Goal: Task Accomplishment & Management: Manage account settings

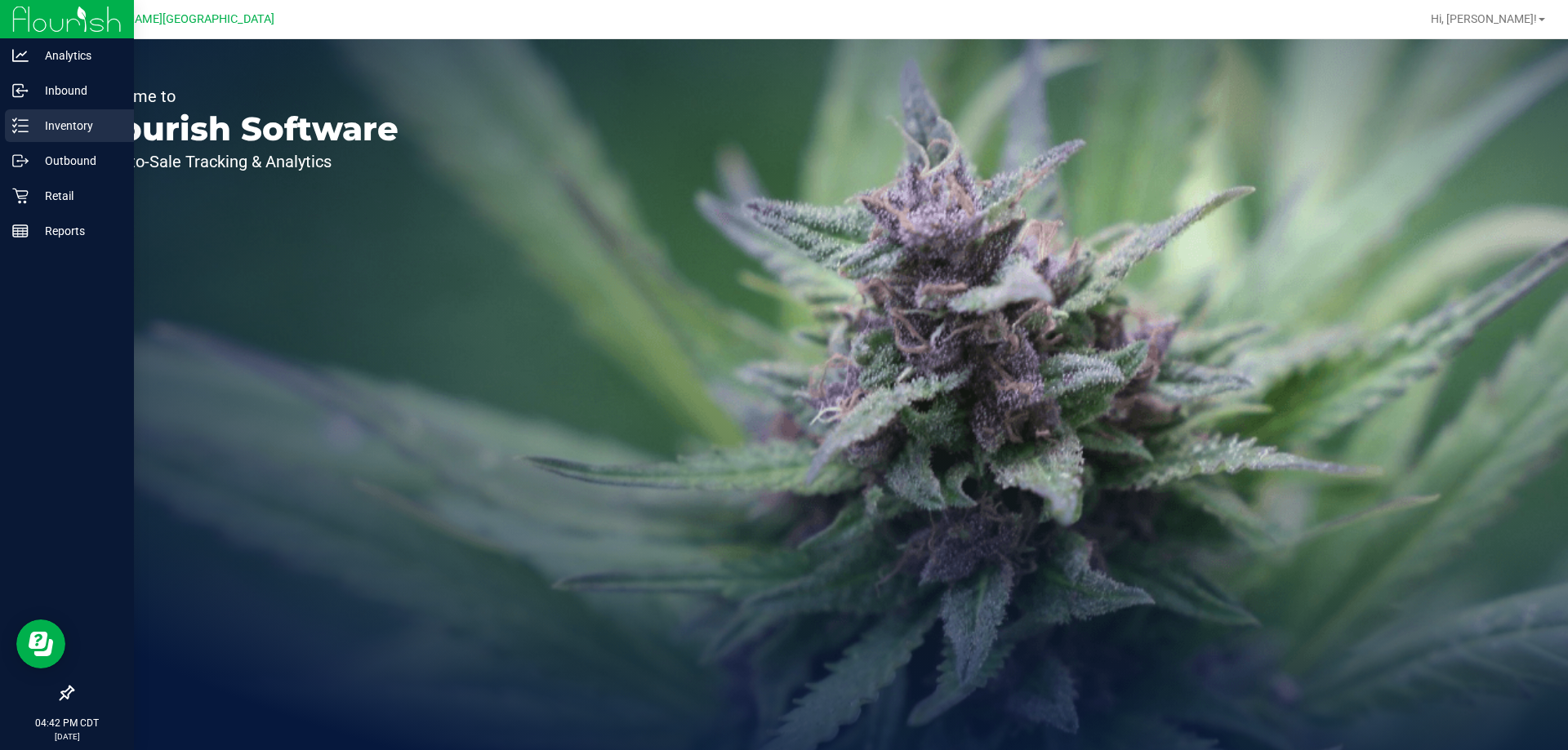
click at [30, 120] on p "Inventory" at bounding box center [77, 125] width 98 height 20
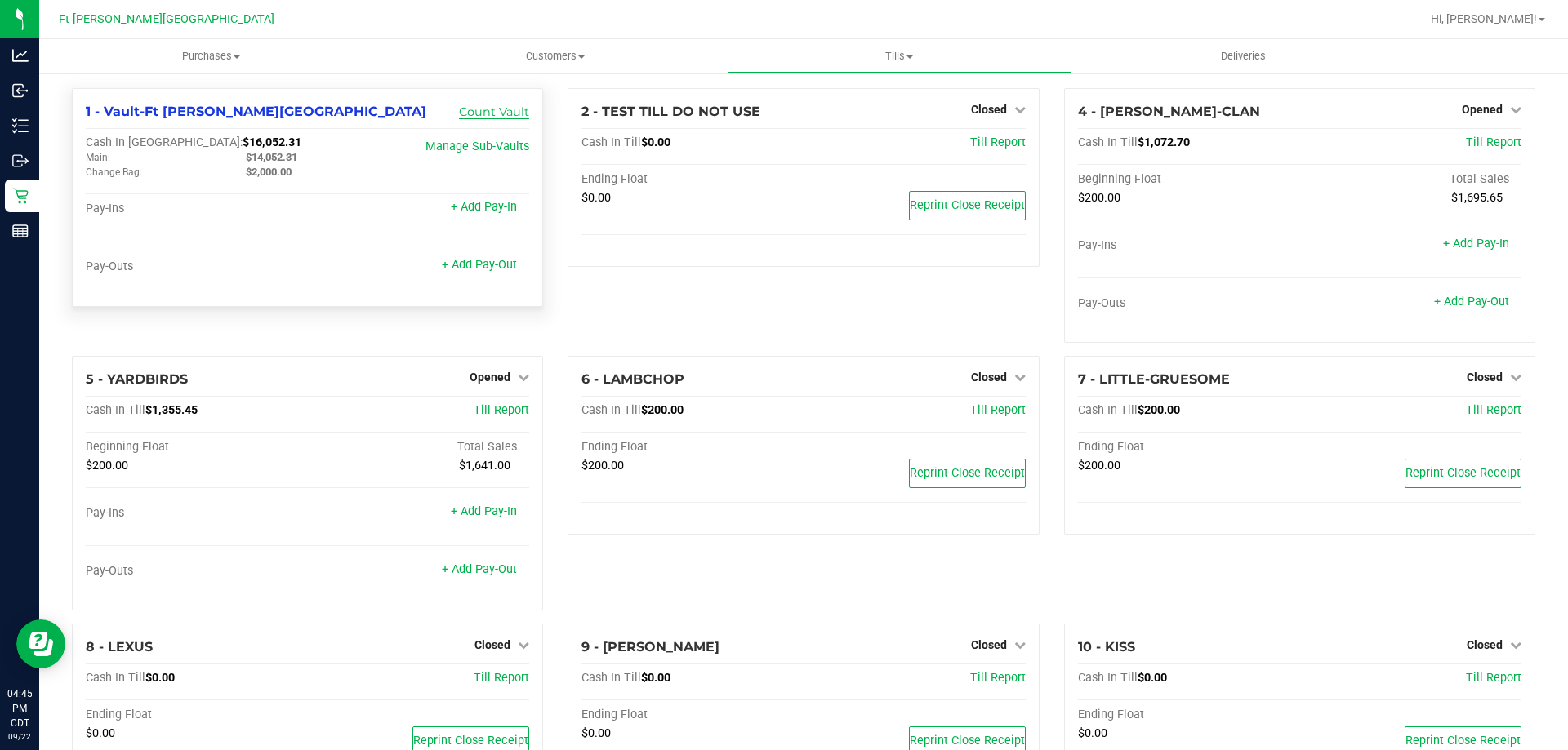
click at [499, 108] on link "Count Vault" at bounding box center [495, 112] width 71 height 15
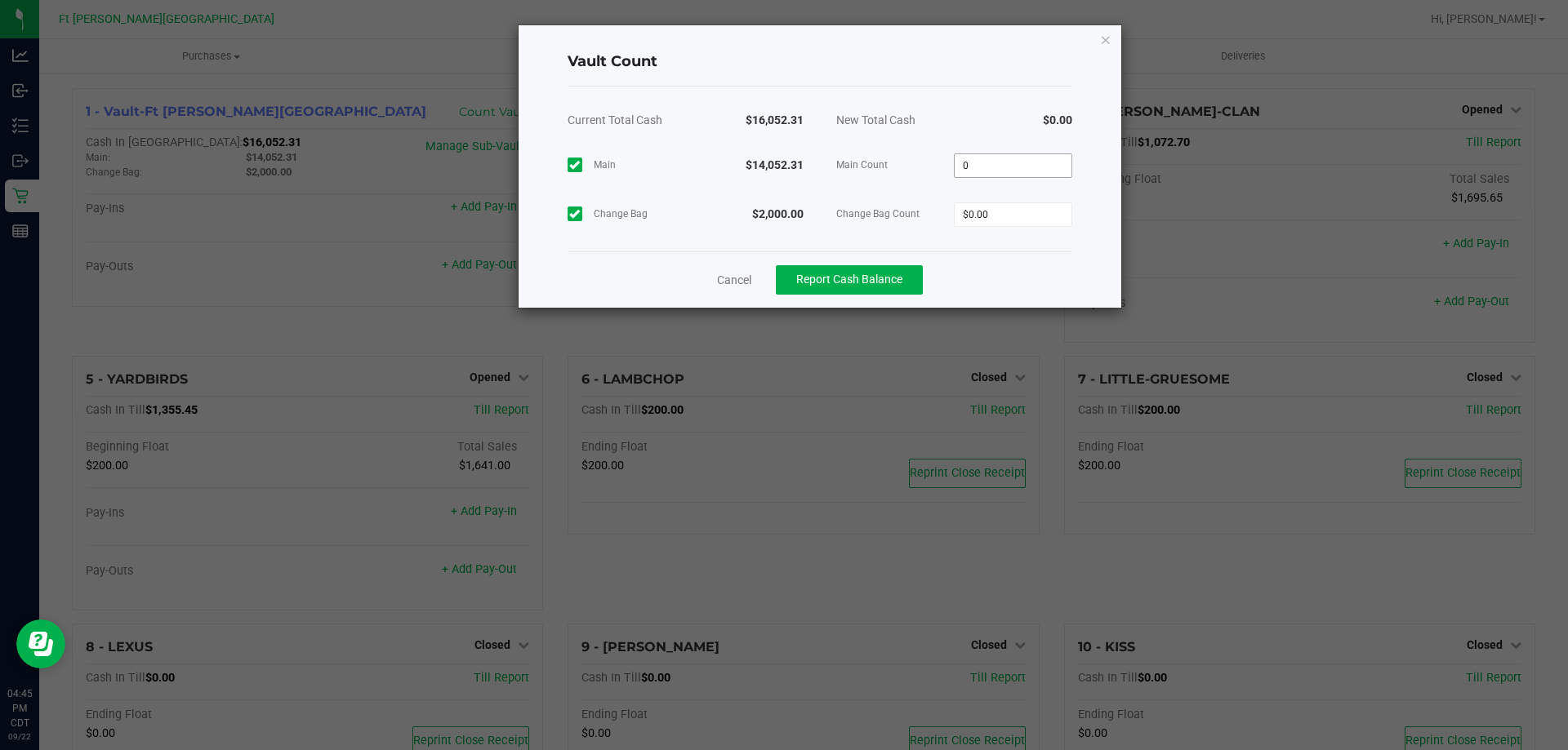
click at [994, 162] on input "0" at bounding box center [1013, 165] width 117 height 23
type input "$14,052.31"
type input "$2,000.00"
click at [915, 171] on span "Main Count" at bounding box center [895, 164] width 119 height 17
click at [893, 280] on span "Report Cash Balance" at bounding box center [849, 279] width 106 height 13
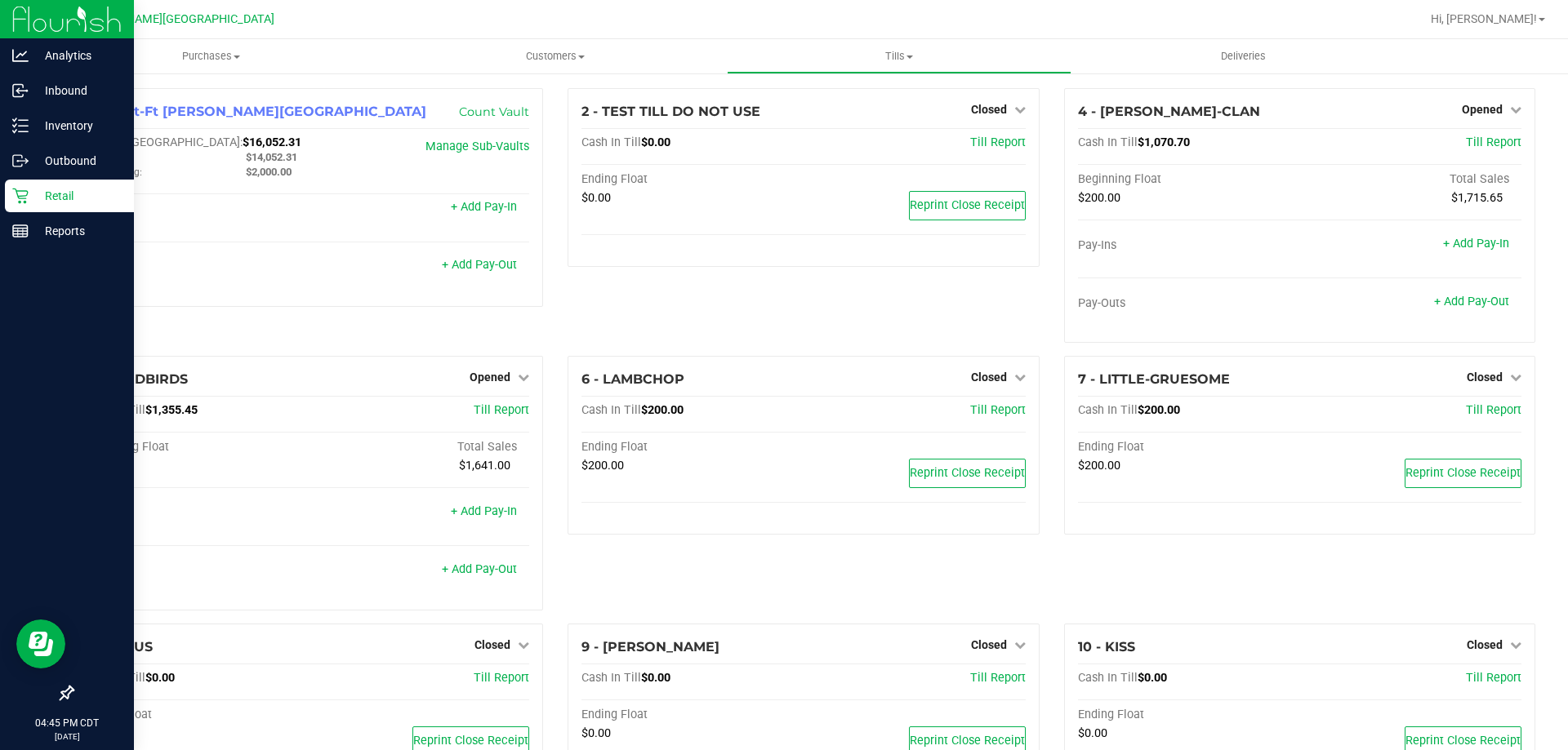
click at [31, 189] on p "Retail" at bounding box center [77, 196] width 98 height 20
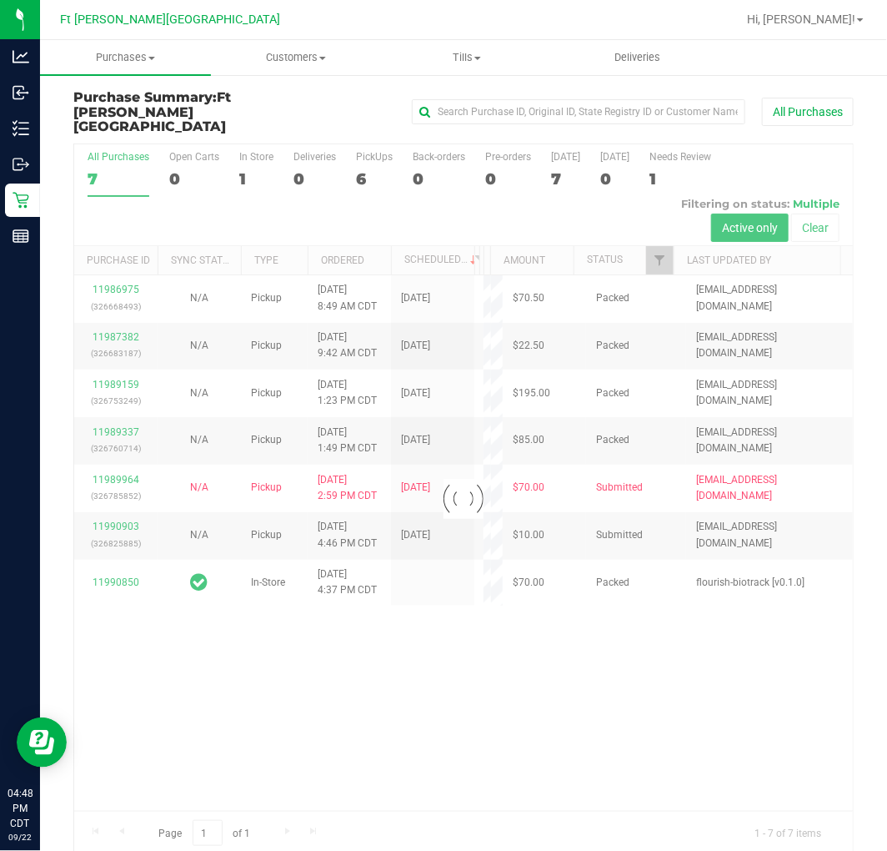
drag, startPoint x: 764, startPoint y: 0, endPoint x: 379, endPoint y: 682, distance: 783.1
click at [379, 682] on div at bounding box center [463, 499] width 779 height 711
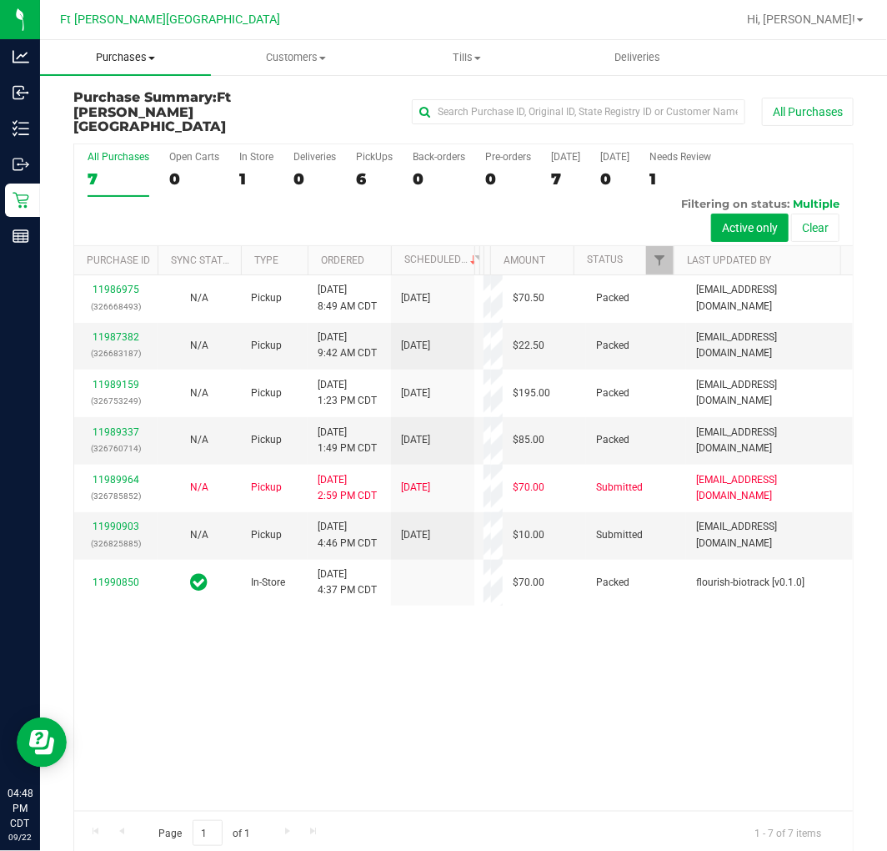
click at [145, 62] on span "Purchases" at bounding box center [125, 57] width 171 height 15
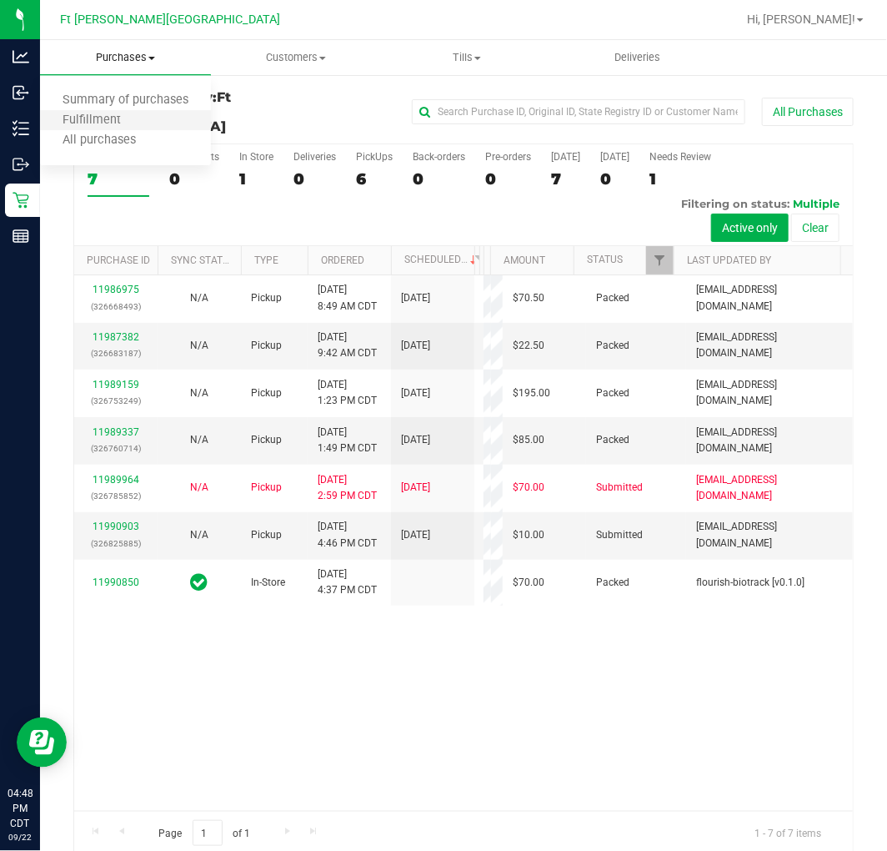
click at [128, 112] on li "Fulfillment" at bounding box center [125, 121] width 171 height 20
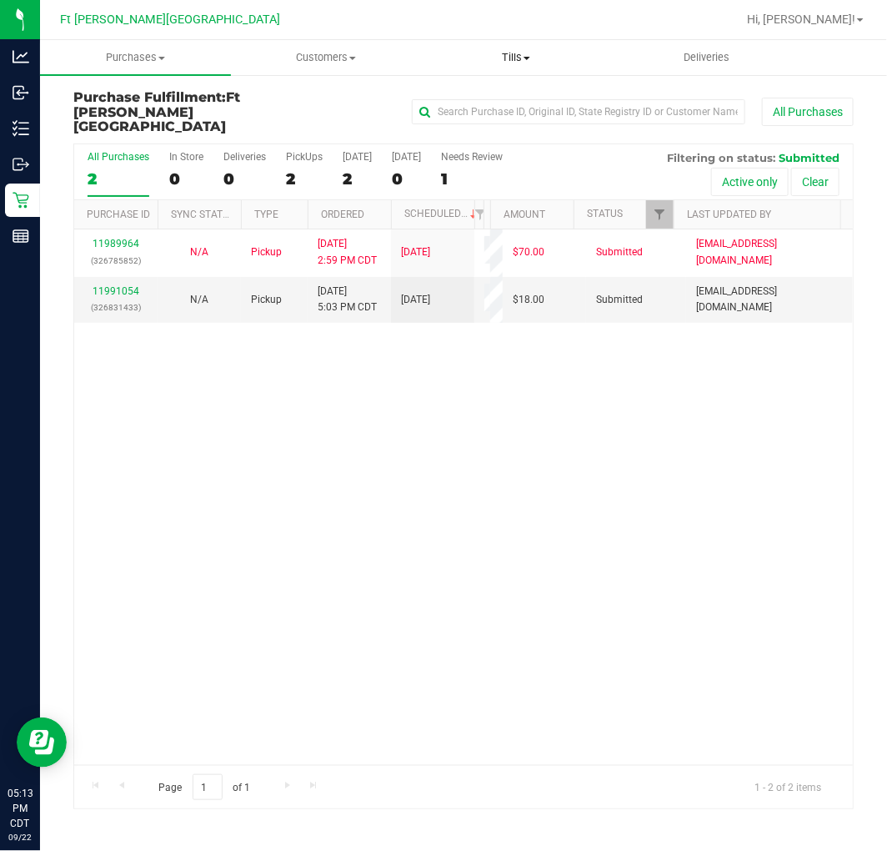
click at [536, 48] on uib-tab-heading "Tills Manage tills Reconcile e-payments" at bounding box center [516, 57] width 189 height 33
click at [501, 93] on span "Manage tills" at bounding box center [477, 100] width 113 height 14
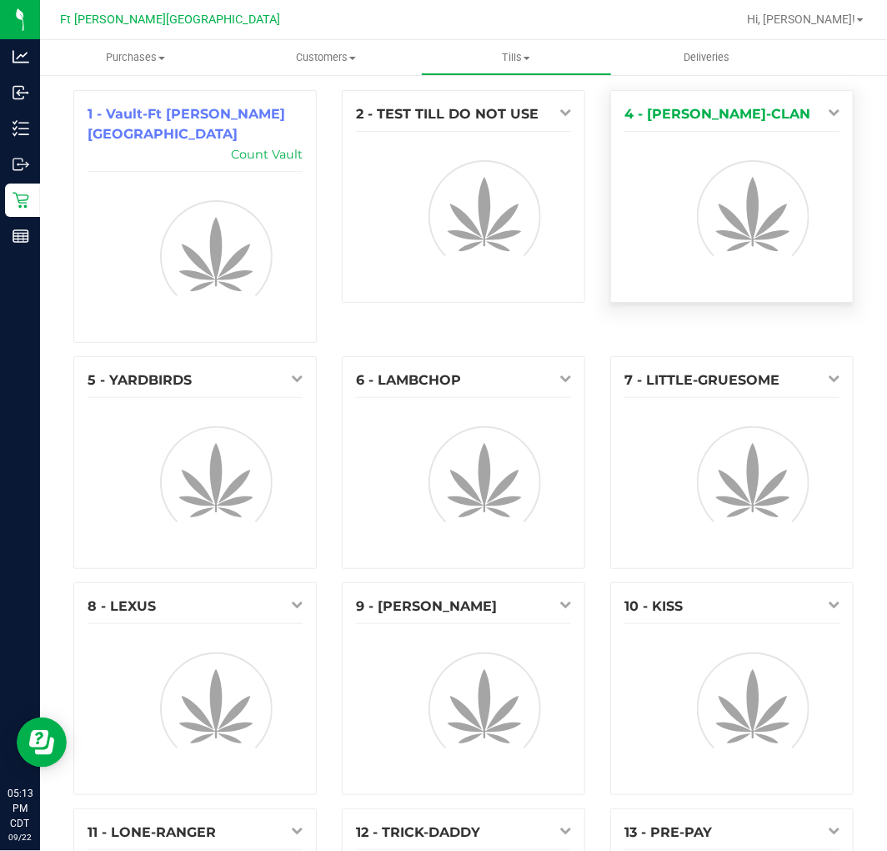
click at [798, 113] on link at bounding box center [830, 111] width 19 height 13
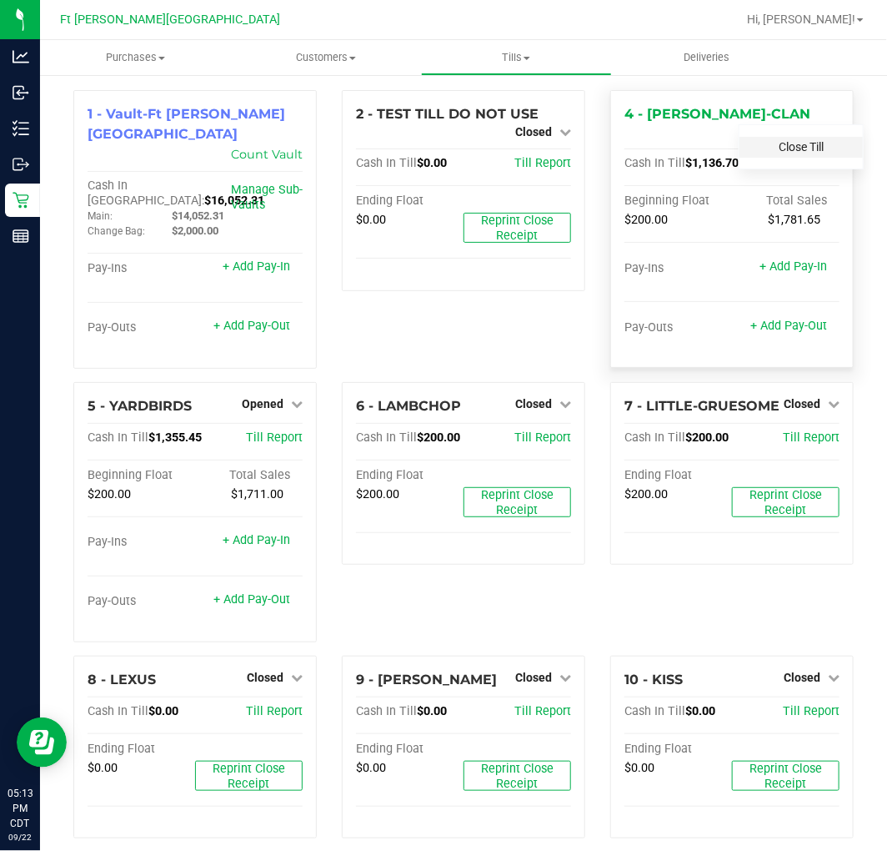
click at [791, 148] on link "Close Till" at bounding box center [801, 146] width 45 height 13
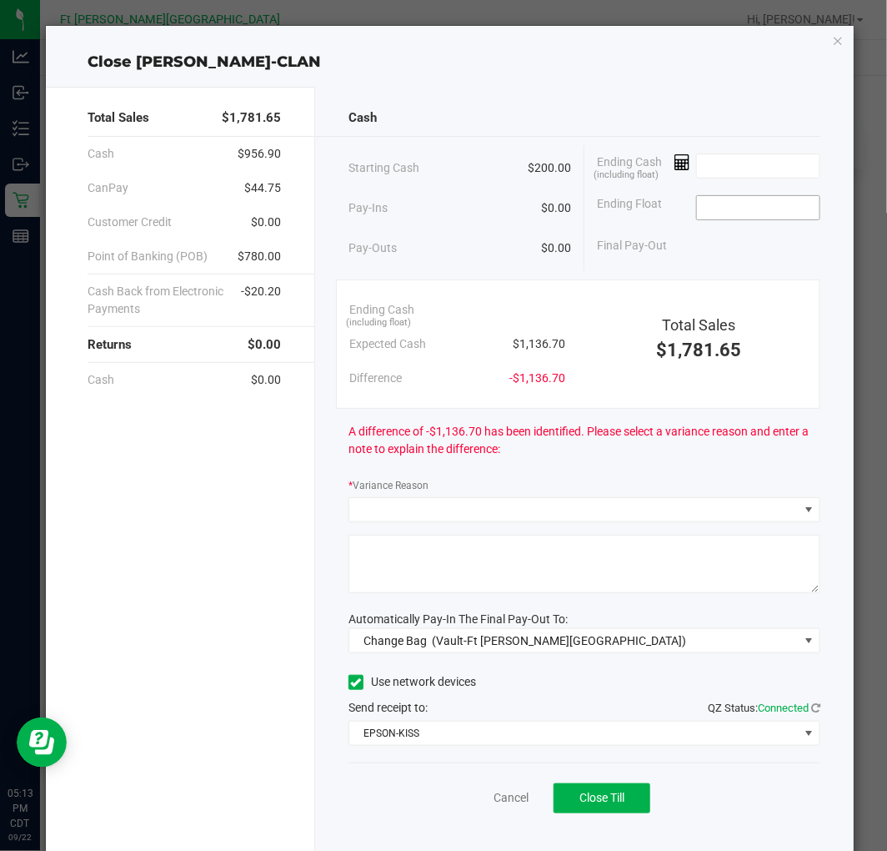
click at [760, 219] on input at bounding box center [758, 207] width 123 height 23
type input "$200.00"
click at [711, 169] on input at bounding box center [758, 165] width 123 height 23
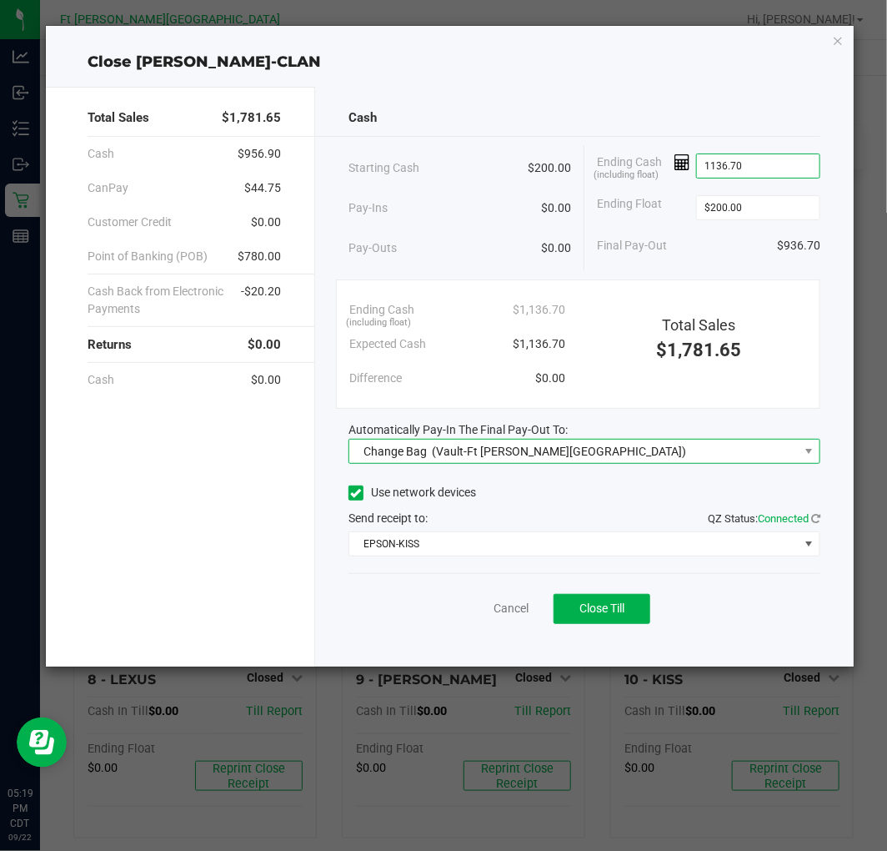
type input "$1,136.70"
click at [636, 450] on span "Change Bag (Vault-Ft [PERSON_NAME][GEOGRAPHIC_DATA])" at bounding box center [574, 451] width 450 height 23
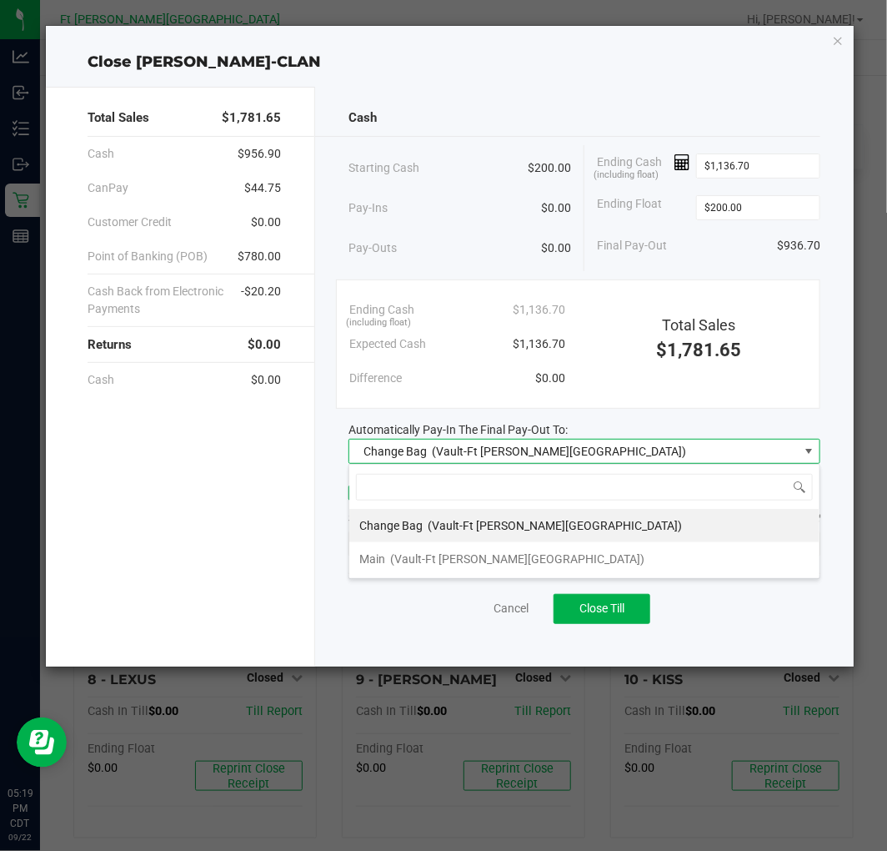
scroll to position [25, 471]
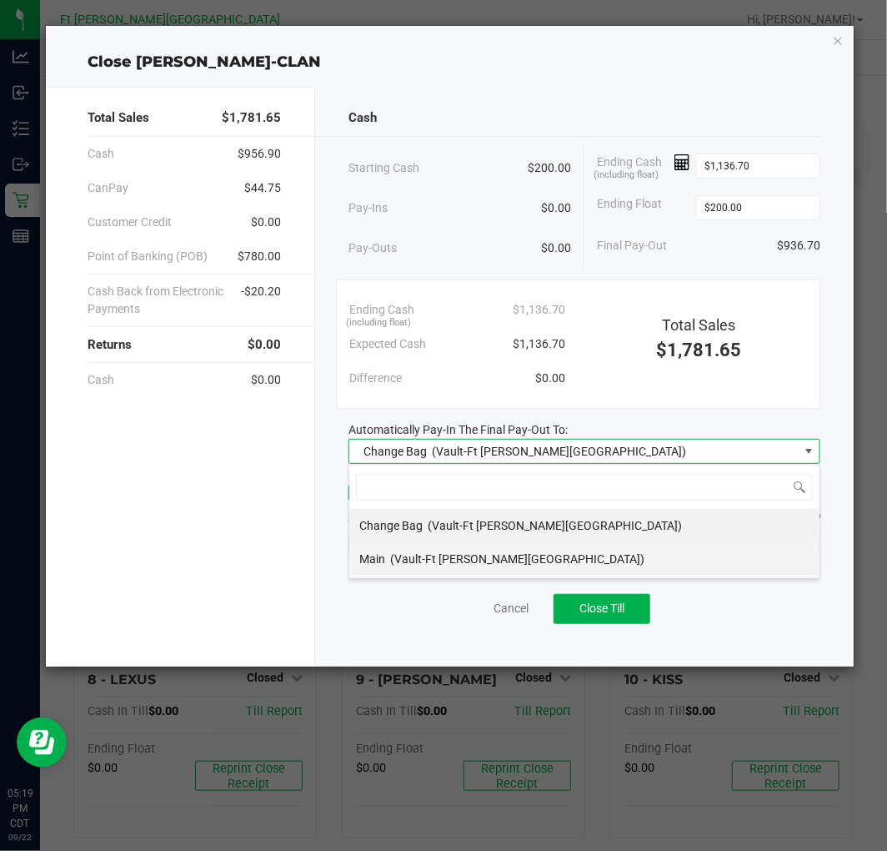
click at [477, 552] on span "(Vault-Ft [PERSON_NAME][GEOGRAPHIC_DATA])" at bounding box center [517, 558] width 254 height 13
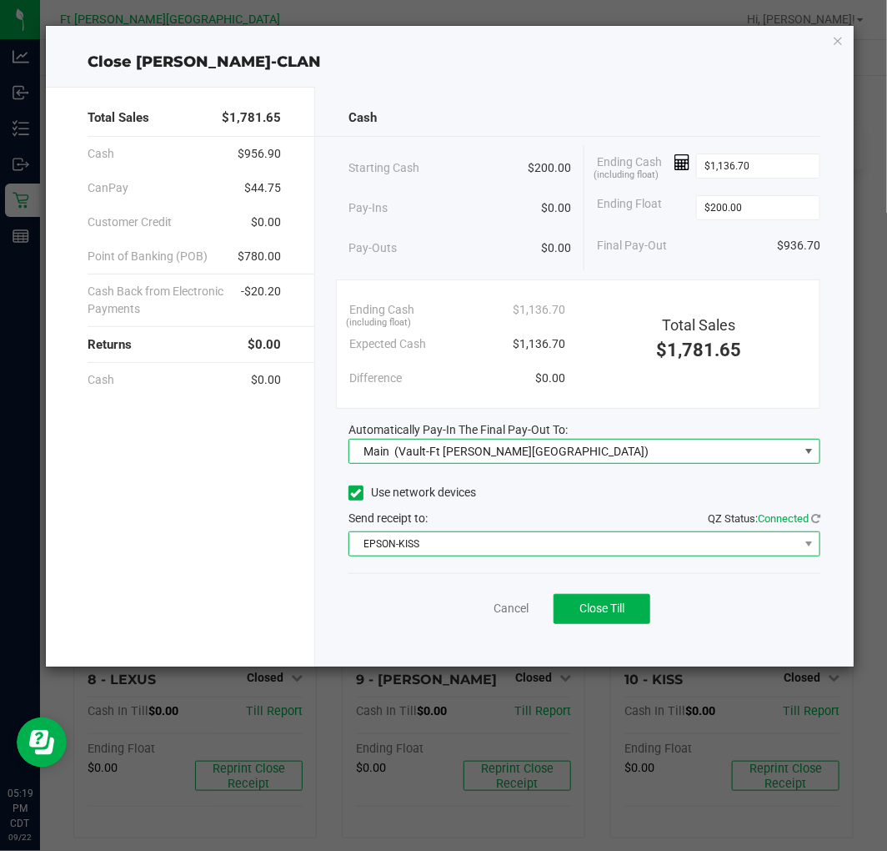
click at [480, 550] on span "EPSON-KISS" at bounding box center [574, 543] width 450 height 23
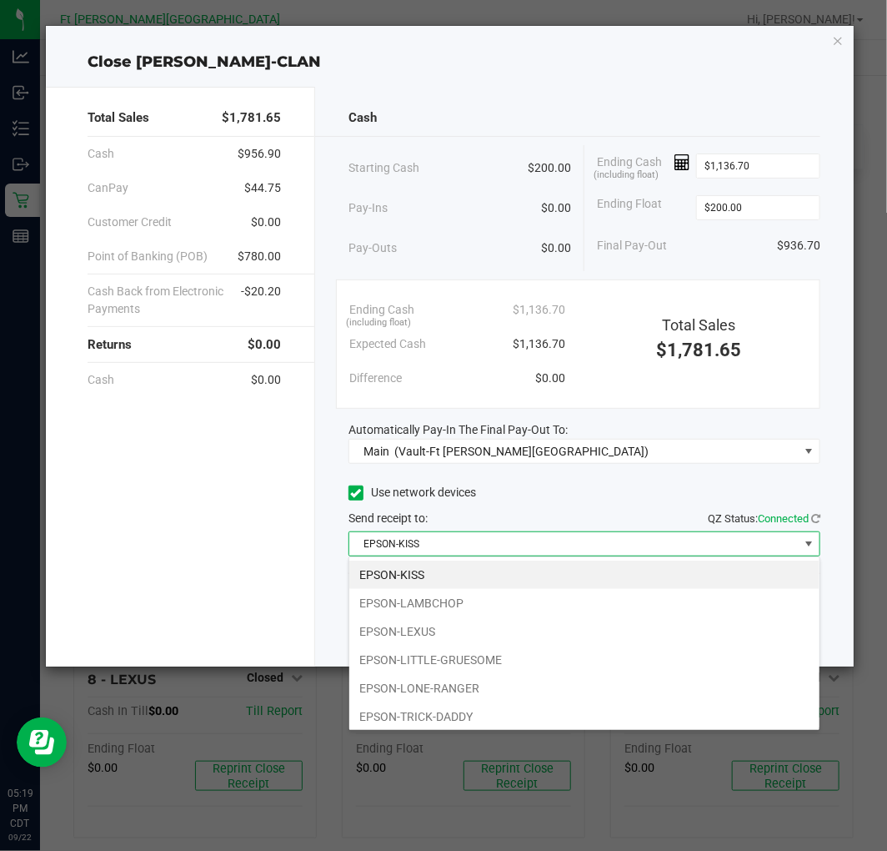
click at [480, 550] on span "EPSON-KISS" at bounding box center [574, 543] width 450 height 23
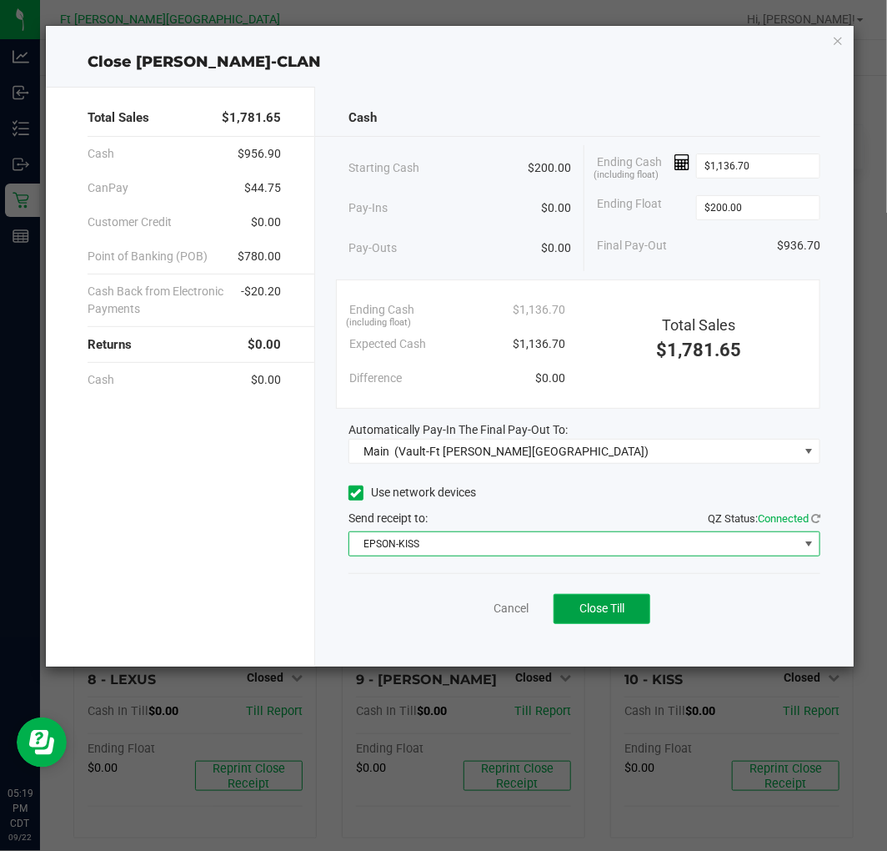
click at [592, 610] on span "Close Till" at bounding box center [602, 607] width 45 height 13
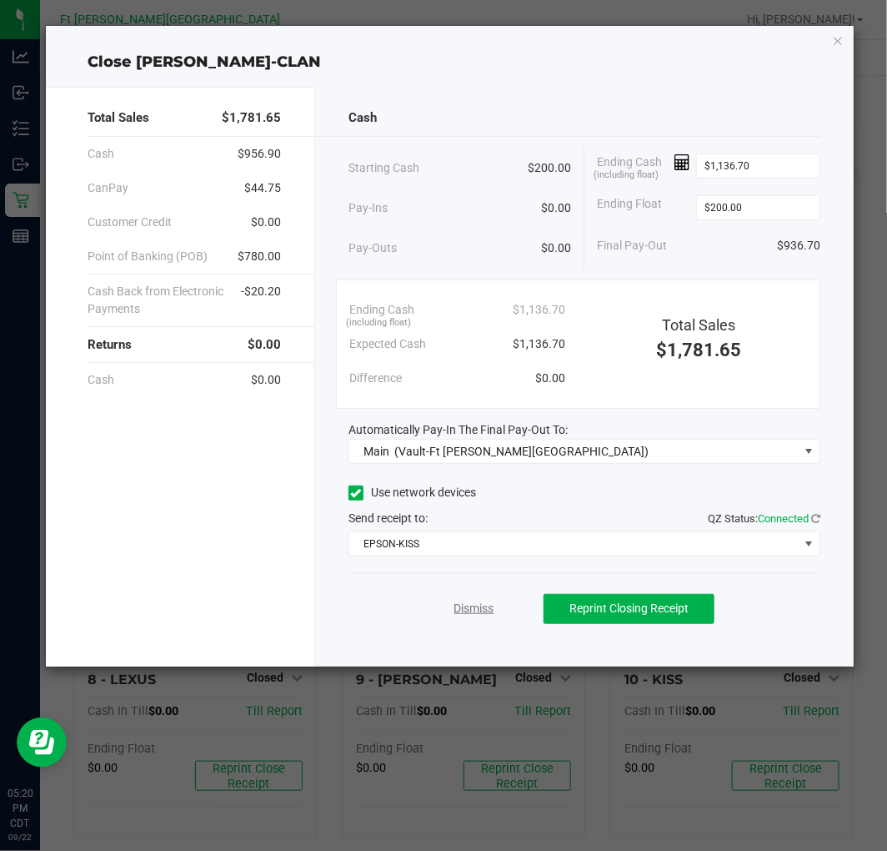
click at [480, 610] on link "Dismiss" at bounding box center [474, 609] width 40 height 18
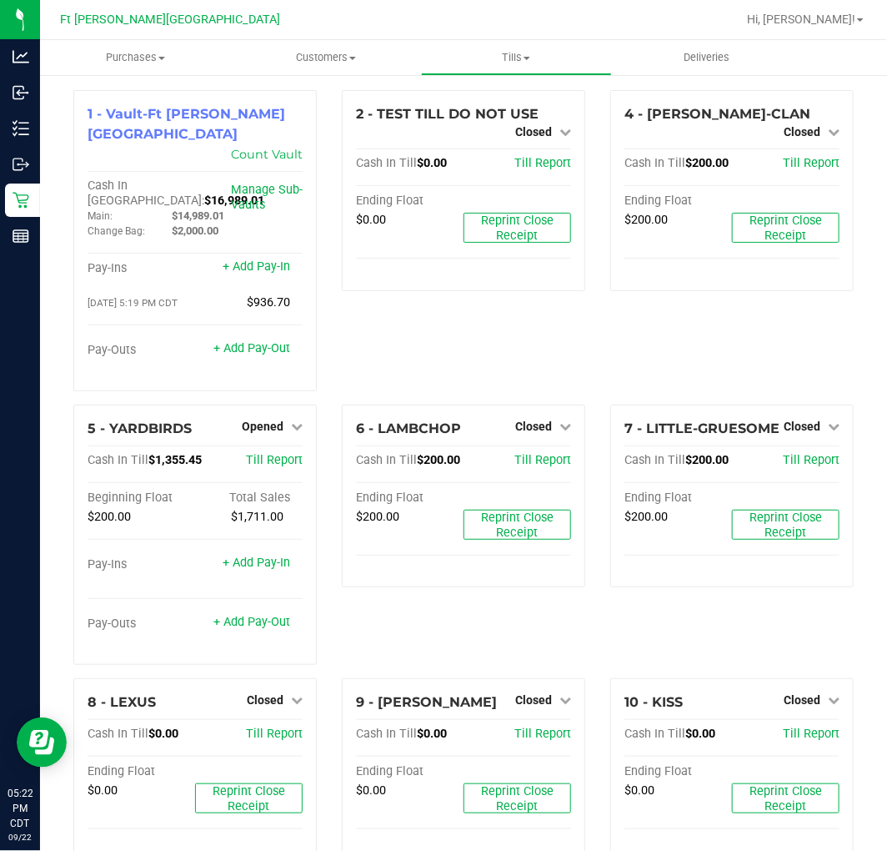
click at [598, 320] on div "4 - [PERSON_NAME]-CLAN Closed Open Till Cash In Till $200.00 Till Report Ending…" at bounding box center [732, 247] width 269 height 314
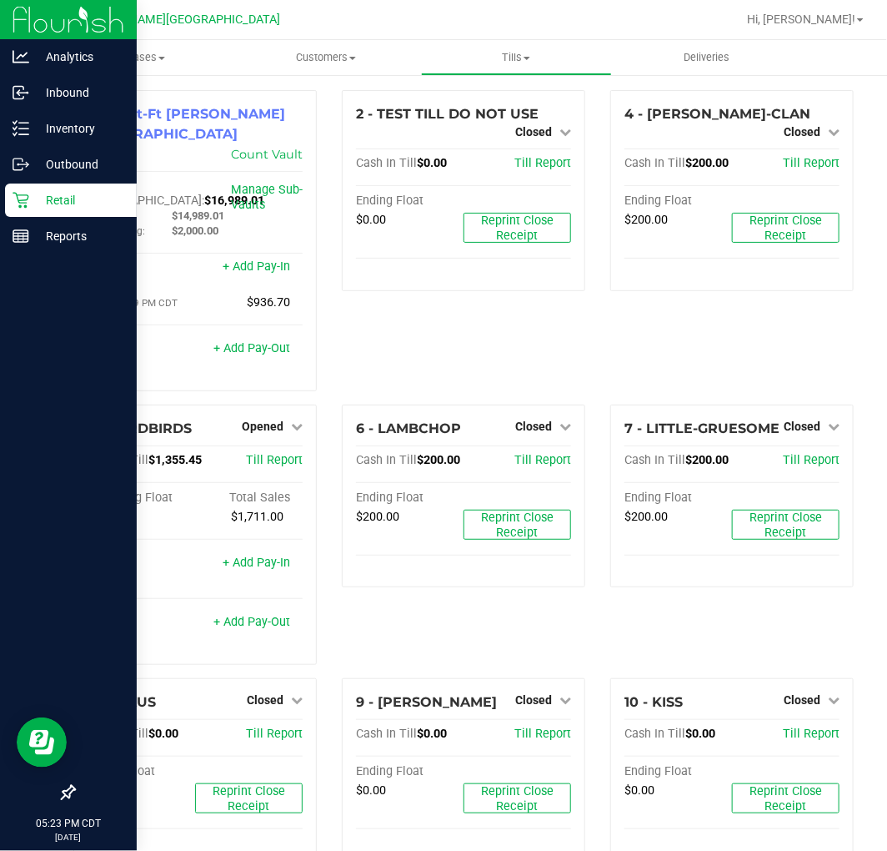
click at [37, 203] on p "Retail" at bounding box center [79, 200] width 100 height 20
